Goal: Contribute content

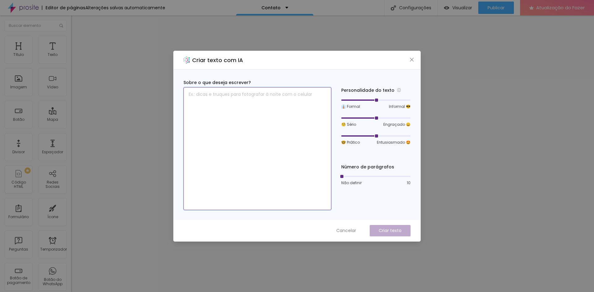
click at [226, 122] on textarea at bounding box center [257, 148] width 148 height 123
click at [369, 100] on div at bounding box center [358, 100] width 35 height 1
type textarea "Entrar em contato"
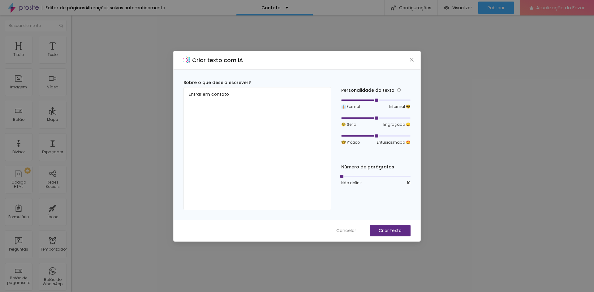
drag, startPoint x: 376, startPoint y: 99, endPoint x: 372, endPoint y: 100, distance: 3.8
click at [372, 100] on div at bounding box center [375, 100] width 69 height 4
click at [372, 100] on div at bounding box center [358, 100] width 35 height 1
click at [366, 100] on div at bounding box center [375, 100] width 69 height 4
click at [368, 100] on div at bounding box center [375, 100] width 69 height 4
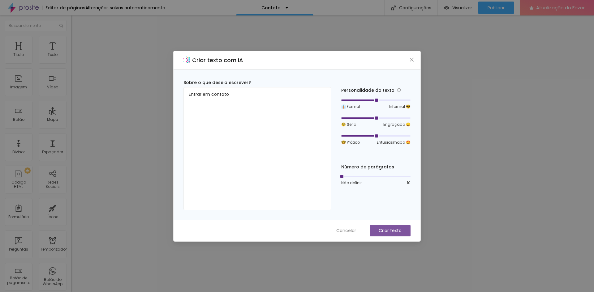
click at [387, 229] on font "Criar texto" at bounding box center [390, 231] width 23 height 6
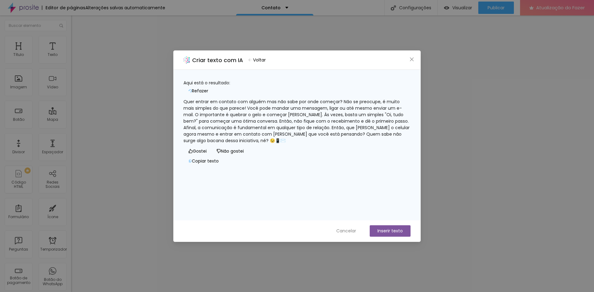
click at [221, 154] on font "Não gostei" at bounding box center [232, 151] width 23 height 6
click at [349, 232] on font "Cancelar" at bounding box center [346, 231] width 20 height 6
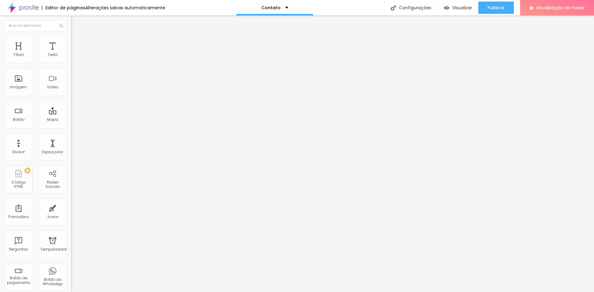
click at [71, 40] on li "Estilo" at bounding box center [106, 39] width 71 height 6
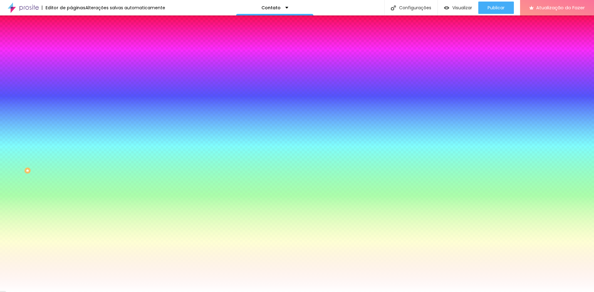
click at [71, 42] on li "Avançado" at bounding box center [106, 45] width 71 height 6
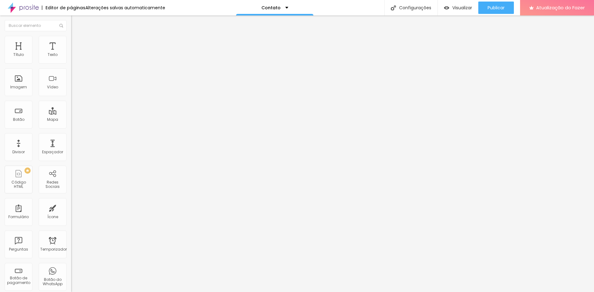
click at [71, 36] on li "Conteúdo" at bounding box center [106, 33] width 71 height 6
click at [491, 7] on font "Publicar" at bounding box center [495, 8] width 17 height 6
click at [25, 90] on div "Imagem" at bounding box center [19, 82] width 28 height 28
click at [17, 86] on font "Imagem" at bounding box center [18, 86] width 17 height 5
click at [26, 81] on div "Imagem" at bounding box center [19, 82] width 28 height 28
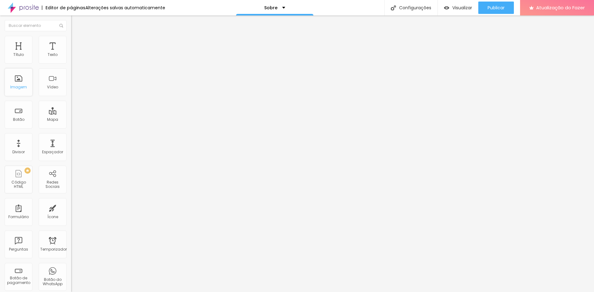
click at [26, 81] on div "Imagem" at bounding box center [19, 82] width 28 height 28
click at [46, 281] on font "Botão do WhatsApp" at bounding box center [53, 282] width 20 height 10
click at [46, 277] on font "Botão do WhatsApp" at bounding box center [53, 282] width 20 height 10
click at [110, 292] on div at bounding box center [297, 296] width 594 height 0
click at [71, 60] on img at bounding box center [73, 59] width 4 height 4
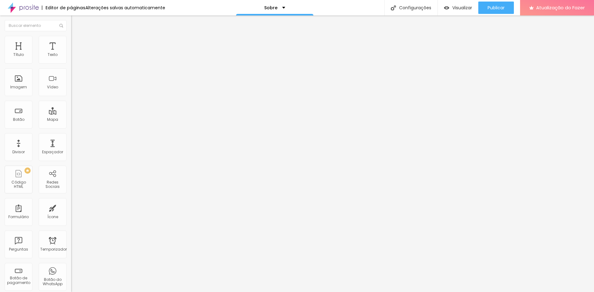
click at [71, 64] on img at bounding box center [73, 64] width 4 height 4
click at [71, 57] on div "Alinhamento" at bounding box center [106, 57] width 71 height 19
click at [71, 56] on img at bounding box center [73, 54] width 4 height 4
click at [71, 60] on img at bounding box center [73, 59] width 4 height 4
click at [76, 23] on div "Editar nulo" at bounding box center [92, 22] width 32 height 5
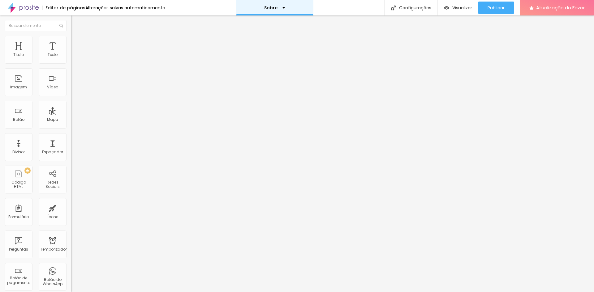
click at [272, 8] on font "Sobre" at bounding box center [270, 8] width 13 height 6
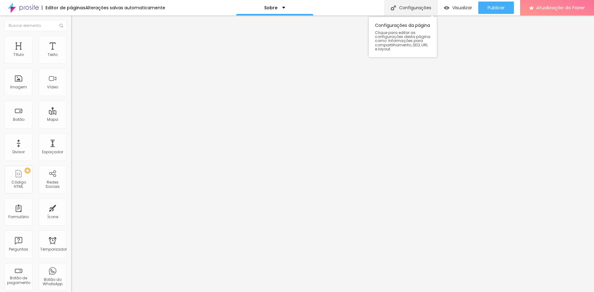
click at [415, 6] on font "Configurações" at bounding box center [415, 8] width 32 height 6
click at [71, 67] on font "DESATIVADO" at bounding box center [82, 64] width 23 height 5
click at [71, 42] on li "Avançado" at bounding box center [106, 39] width 71 height 6
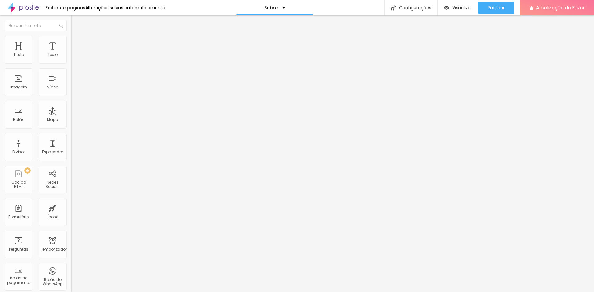
click at [71, 35] on img at bounding box center [74, 33] width 6 height 6
click at [71, 46] on font "Tipografia" at bounding box center [81, 43] width 20 height 5
click at [74, 58] on icon "button" at bounding box center [76, 56] width 4 height 4
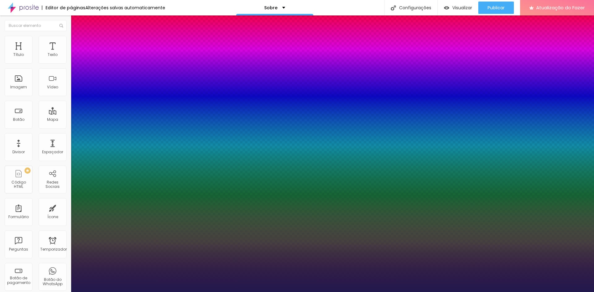
type input "1"
click at [34, 292] on div at bounding box center [297, 292] width 594 height 0
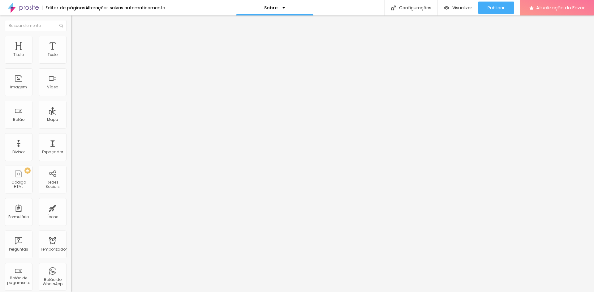
click at [71, 61] on div "Tipografia Voltar ao padrão Sombra DESATIVADO Voltar ao padrão" at bounding box center [106, 61] width 71 height 38
click at [76, 55] on icon "button" at bounding box center [76, 54] width 1 height 1
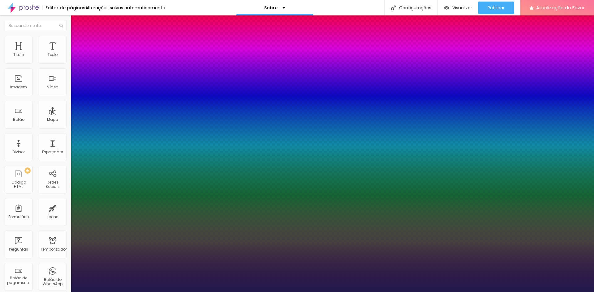
type input "1"
click at [344, 292] on div at bounding box center [297, 292] width 594 height 0
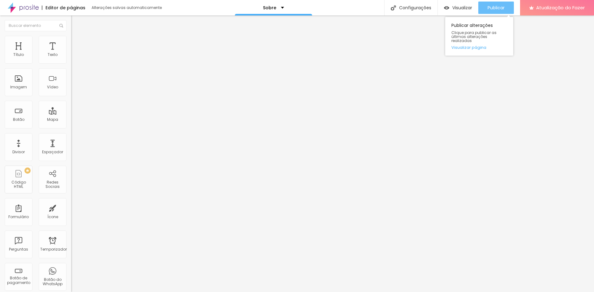
click at [502, 11] on div "Publicar" at bounding box center [495, 8] width 17 height 12
